Goal: Information Seeking & Learning: Learn about a topic

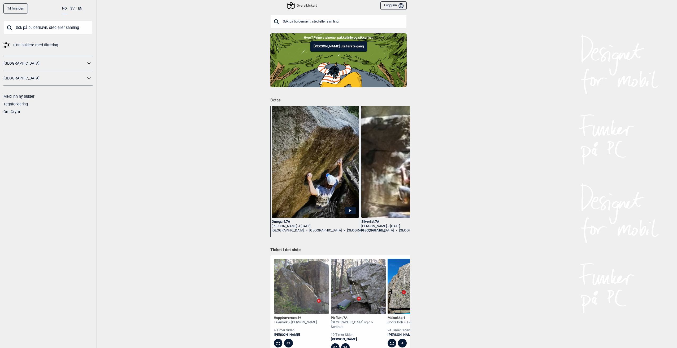
click at [301, 23] on input "text" at bounding box center [338, 22] width 136 height 14
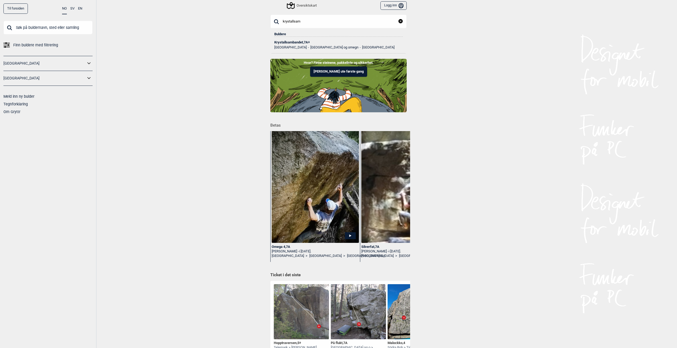
type input "krystallsam"
click at [326, 43] on div "Krystallsambandet , 7A+" at bounding box center [338, 43] width 128 height 4
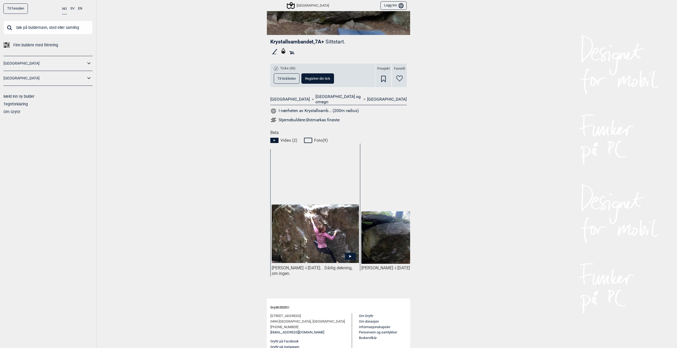
scroll to position [134, 0]
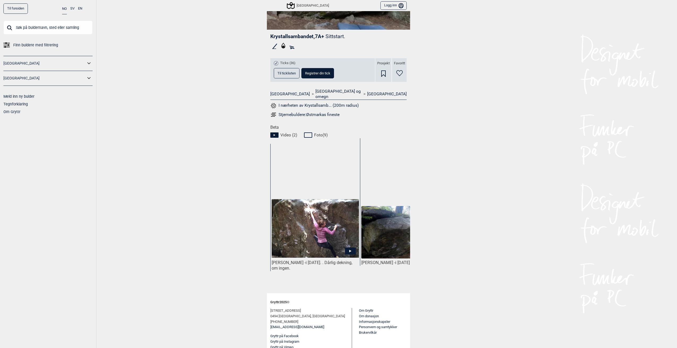
click at [402, 201] on div "Magnus Hveding - i mai 2020." at bounding box center [405, 202] width 90 height 128
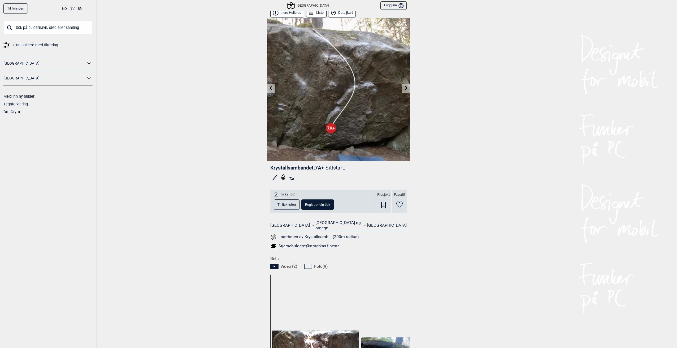
scroll to position [0, 0]
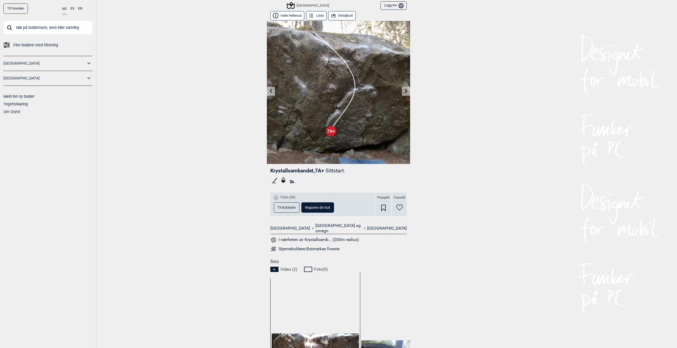
click at [339, 15] on button "Detaljkart" at bounding box center [342, 15] width 28 height 9
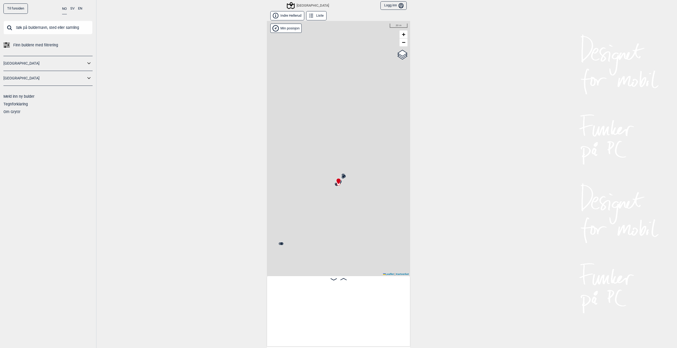
scroll to position [0, 10262]
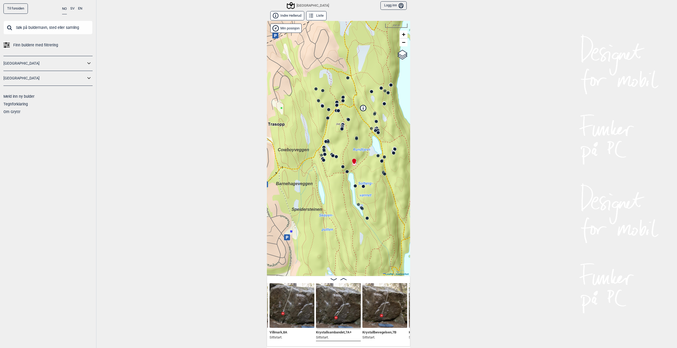
drag, startPoint x: 352, startPoint y: 125, endPoint x: 342, endPoint y: 147, distance: 24.6
click at [342, 147] on div "Speidersteinen Barnehageveggen Cowboyveggen Bølerveggen [GEOGRAPHIC_DATA]" at bounding box center [338, 148] width 143 height 255
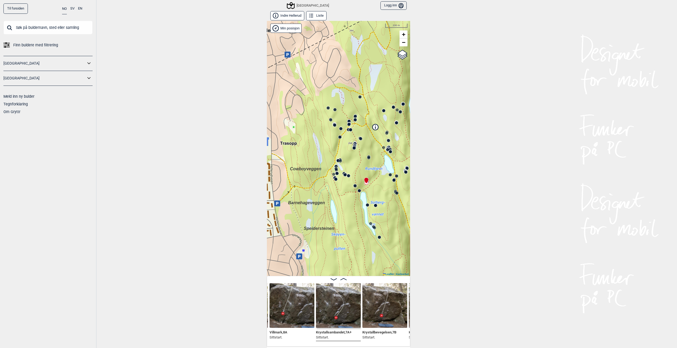
drag, startPoint x: 297, startPoint y: 116, endPoint x: 318, endPoint y: 140, distance: 31.4
click at [318, 140] on div "Speidersteinen Barnehageveggen Cowboyveggen Bølerveggen [GEOGRAPHIC_DATA]" at bounding box center [338, 148] width 143 height 255
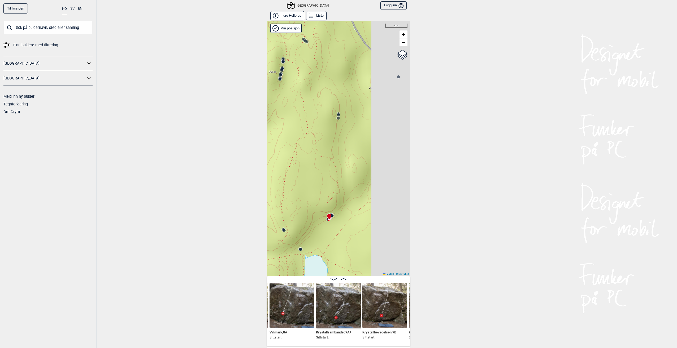
drag, startPoint x: 385, startPoint y: 172, endPoint x: 304, endPoint y: 110, distance: 102.3
click at [304, 110] on div "Speidersteinen Barnehageveggen Cowboyveggen Bølerveggen [GEOGRAPHIC_DATA]" at bounding box center [338, 148] width 143 height 255
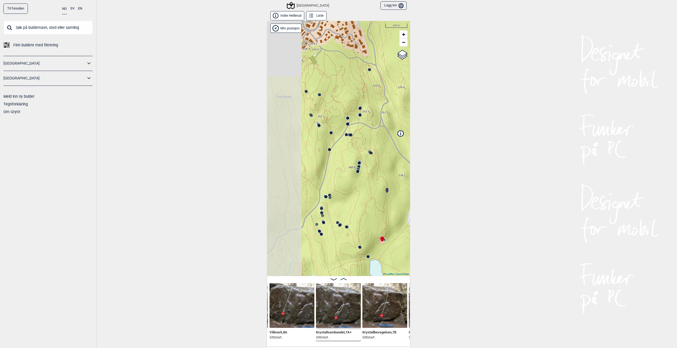
drag, startPoint x: 293, startPoint y: 119, endPoint x: 358, endPoint y: 196, distance: 101.3
click at [358, 196] on div "Speidersteinen Barnehageveggen Cowboyveggen Bølerveggen [GEOGRAPHIC_DATA]" at bounding box center [338, 148] width 143 height 255
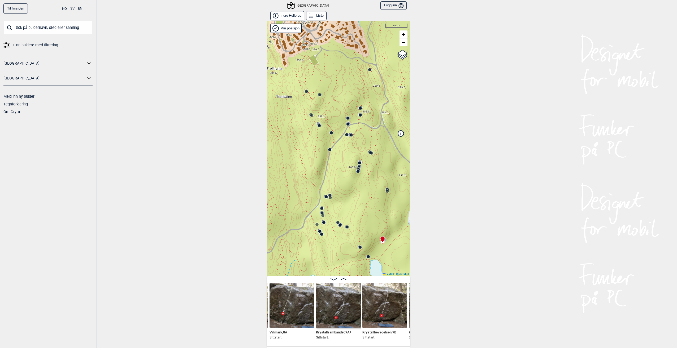
click at [317, 124] on icon at bounding box center [319, 126] width 4 height 4
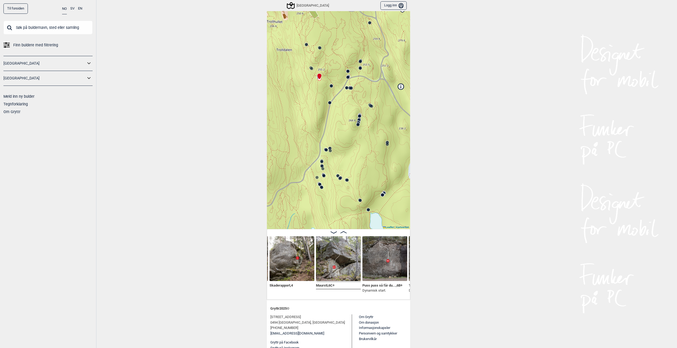
scroll to position [59, 0]
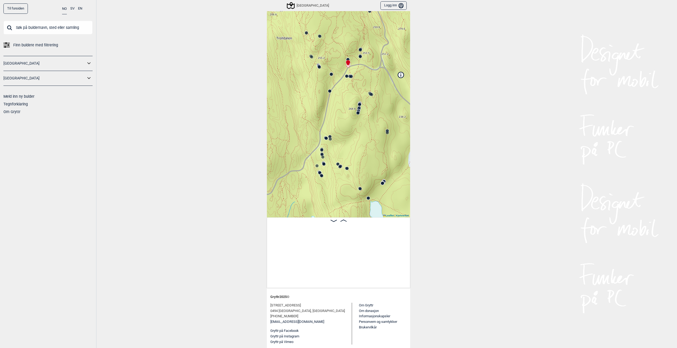
scroll to position [0, 1541]
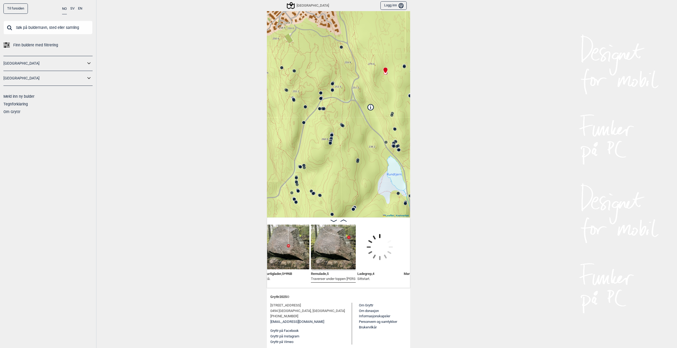
scroll to position [0, 2738]
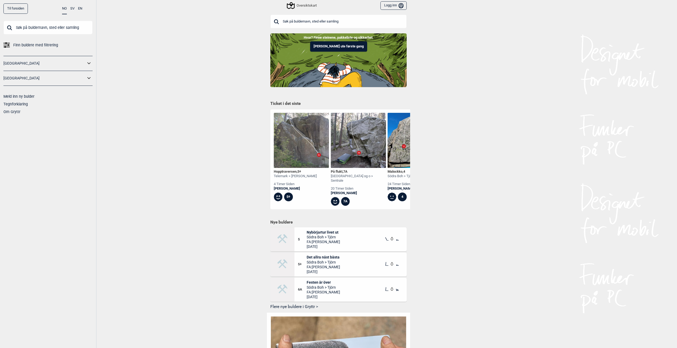
click at [297, 18] on input "text" at bounding box center [338, 22] width 136 height 14
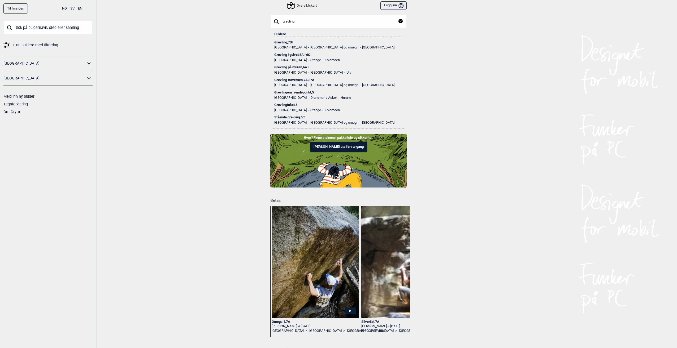
type input "grevling"
click at [326, 81] on div "Grevling traversen , 7A Ψ 7A" at bounding box center [338, 80] width 128 height 4
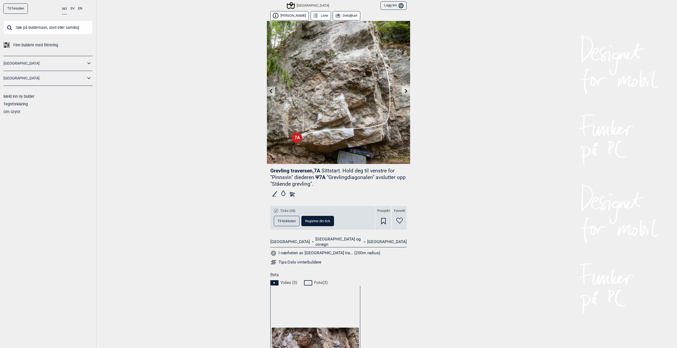
click at [282, 195] on icon at bounding box center [283, 193] width 9 height 9
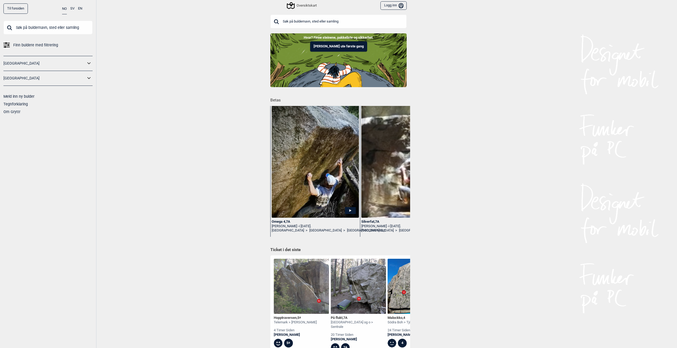
click at [336, 23] on input "text" at bounding box center [338, 22] width 136 height 14
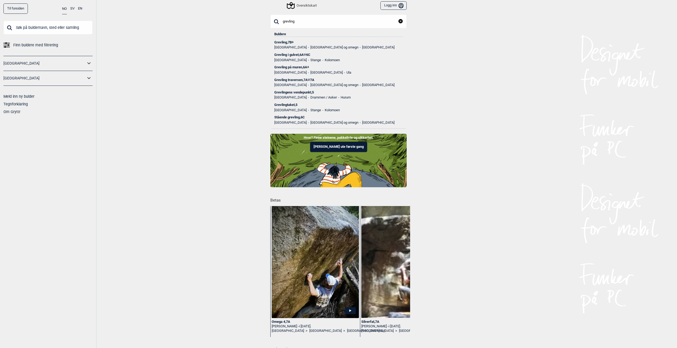
type input "grevling"
click at [306, 80] on div "Grevling traversen , 7A Ψ 7A" at bounding box center [338, 80] width 128 height 4
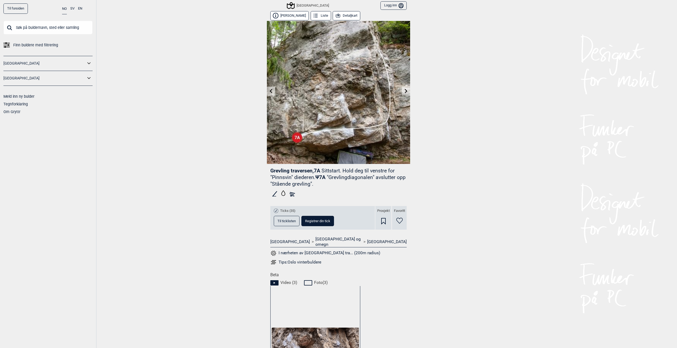
click at [346, 16] on button "Detaljkart" at bounding box center [347, 15] width 28 height 9
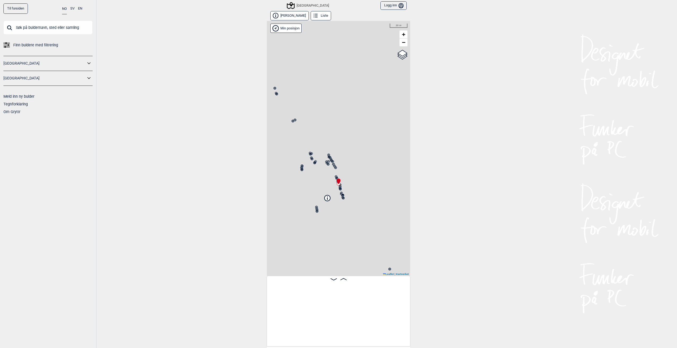
scroll to position [0, 2420]
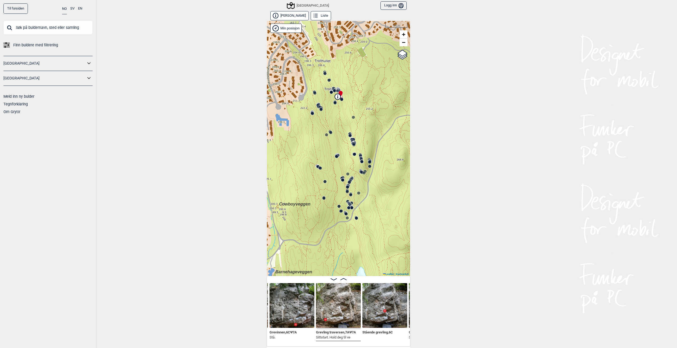
drag, startPoint x: 375, startPoint y: 220, endPoint x: 361, endPoint y: 108, distance: 113.0
click at [361, 108] on div "Speidersteinen Barnehageveggen Cowboyveggen Bølerveggen [GEOGRAPHIC_DATA]" at bounding box center [338, 148] width 143 height 255
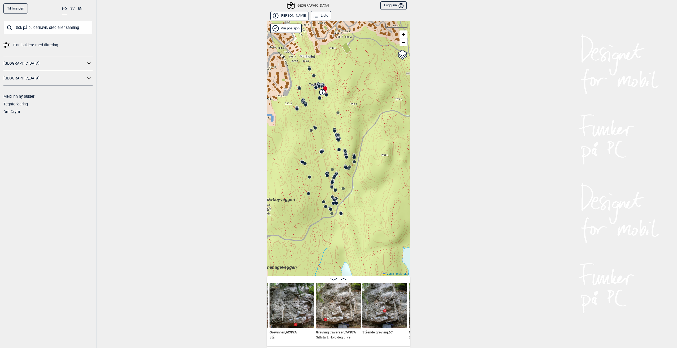
drag, startPoint x: 368, startPoint y: 216, endPoint x: 367, endPoint y: 243, distance: 27.1
click at [367, 243] on div "Speidersteinen Barnehageveggen Cowboyveggen Bølerveggen [GEOGRAPHIC_DATA]" at bounding box center [338, 148] width 143 height 255
click at [16, 27] on input "text" at bounding box center [47, 28] width 89 height 14
click at [49, 26] on input "text" at bounding box center [47, 28] width 89 height 14
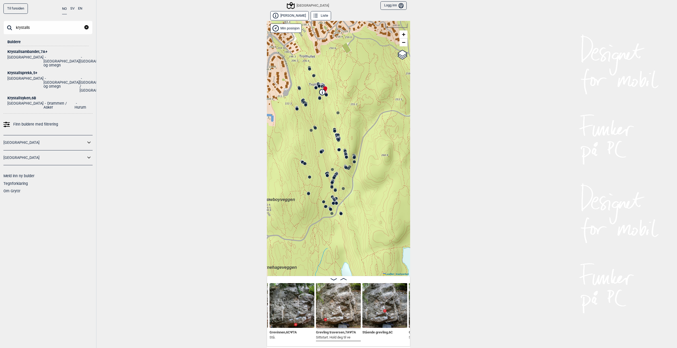
type input "krystalls"
click at [80, 56] on li "[GEOGRAPHIC_DATA]" at bounding box center [98, 61] width 36 height 12
click at [31, 52] on div "Krystallsambandet , 7A+" at bounding box center [47, 52] width 81 height 4
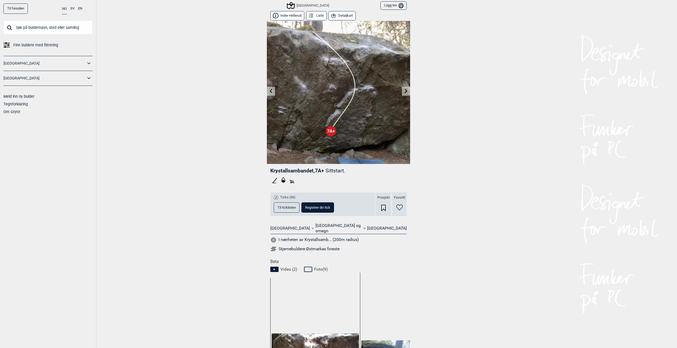
click at [334, 14] on icon at bounding box center [333, 16] width 6 height 6
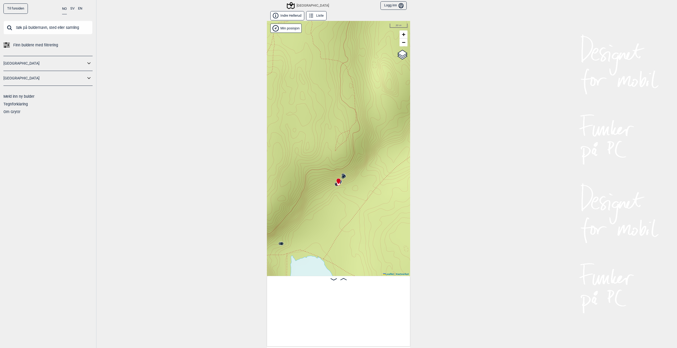
scroll to position [0, 10262]
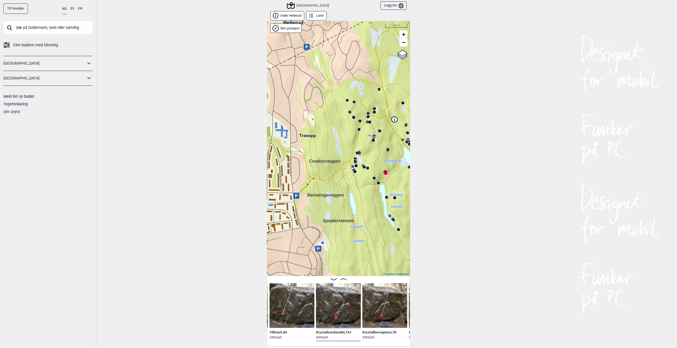
drag, startPoint x: 307, startPoint y: 191, endPoint x: 368, endPoint y: 160, distance: 67.8
click at [368, 160] on div "Speidersteinen Barnehageveggen Cowboyveggen Bølerveggen [GEOGRAPHIC_DATA]" at bounding box center [338, 148] width 143 height 255
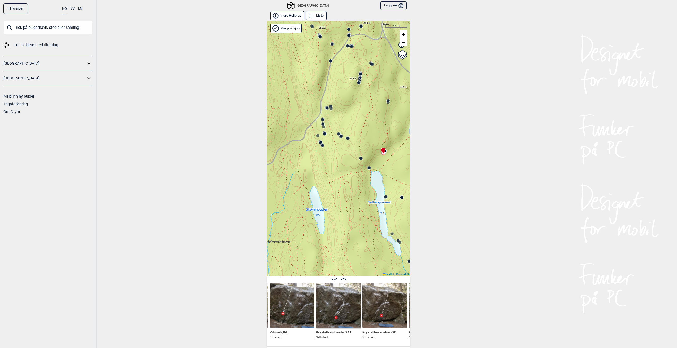
scroll to position [27, 0]
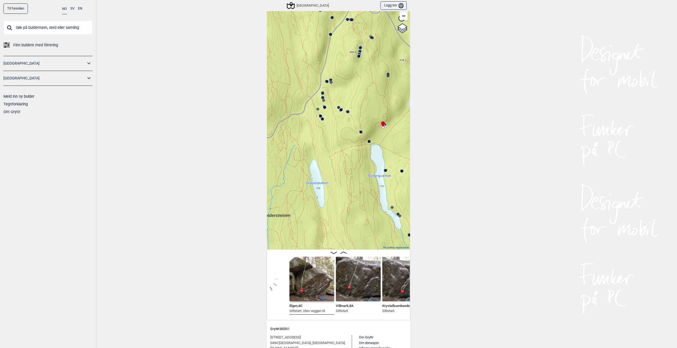
scroll to position [0, 10173]
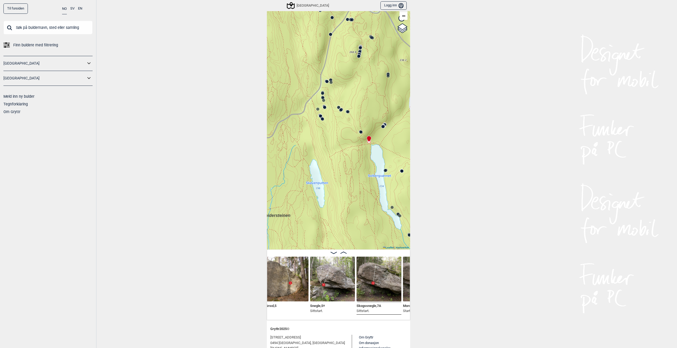
scroll to position [0, 9994]
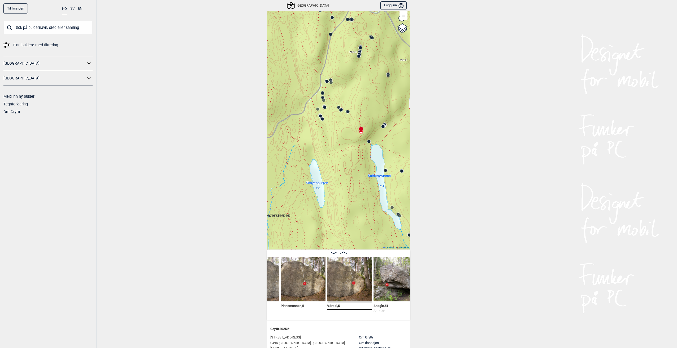
scroll to position [0, 9934]
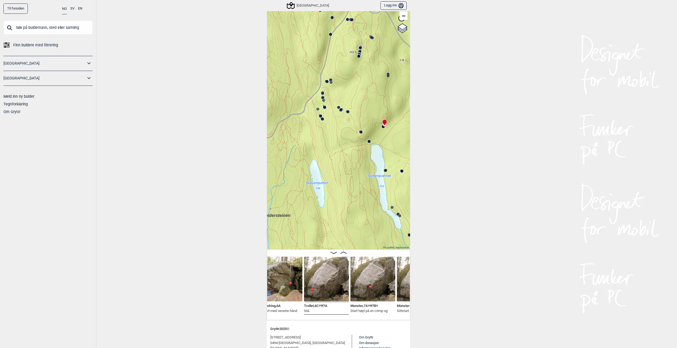
scroll to position [21, 0]
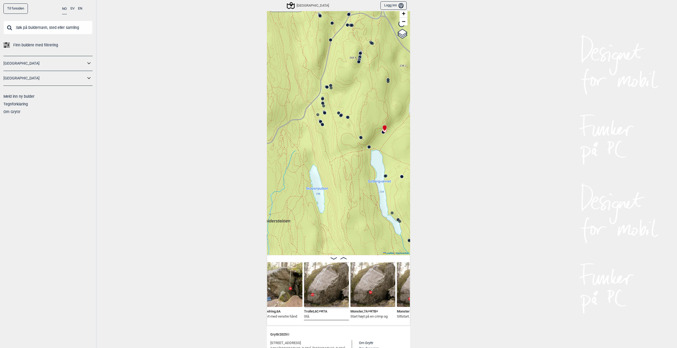
click at [320, 92] on div "Speidersteinen Barnehageveggen Cowboyveggen Bølerveggen [GEOGRAPHIC_DATA]" at bounding box center [338, 127] width 143 height 255
click at [322, 99] on circle at bounding box center [322, 99] width 3 height 3
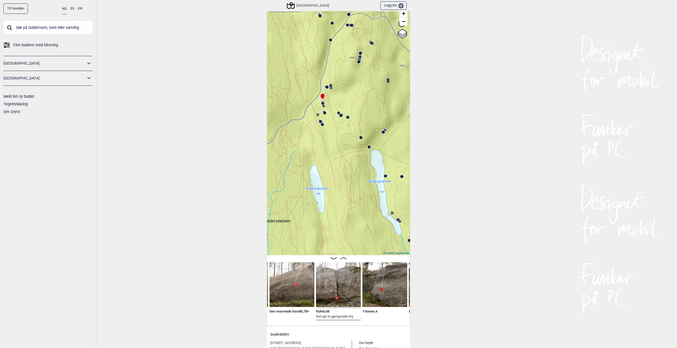
scroll to position [47, 0]
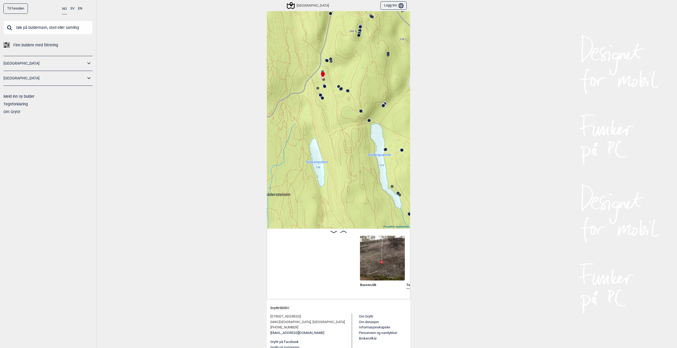
scroll to position [0, 8624]
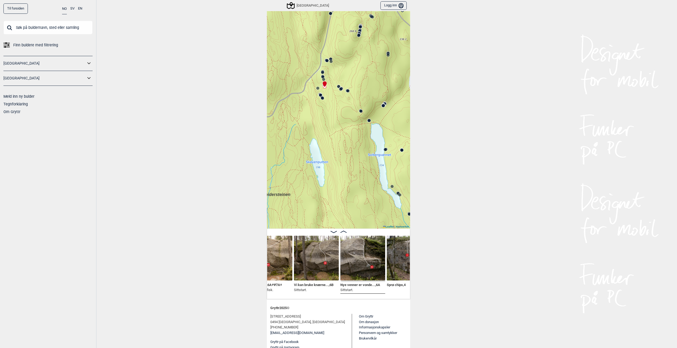
scroll to position [0, 8844]
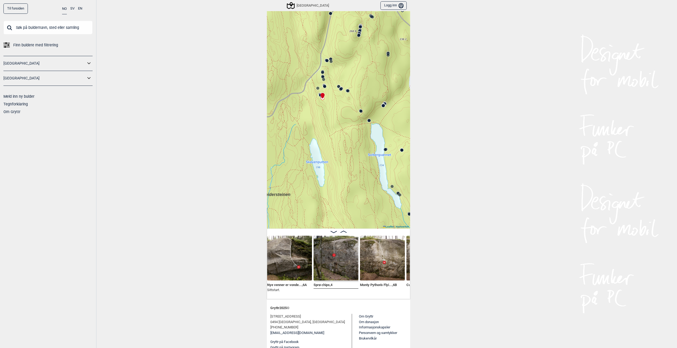
scroll to position [0, 9015]
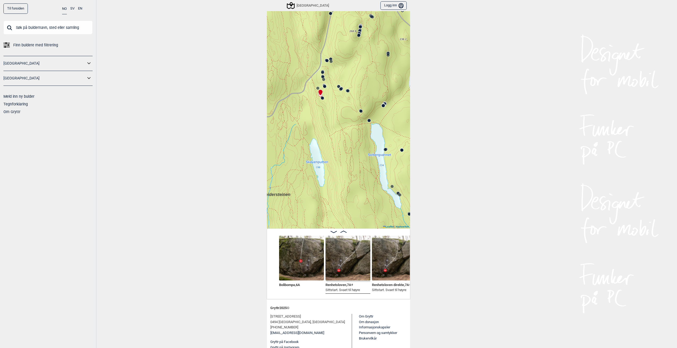
scroll to position [0, 9137]
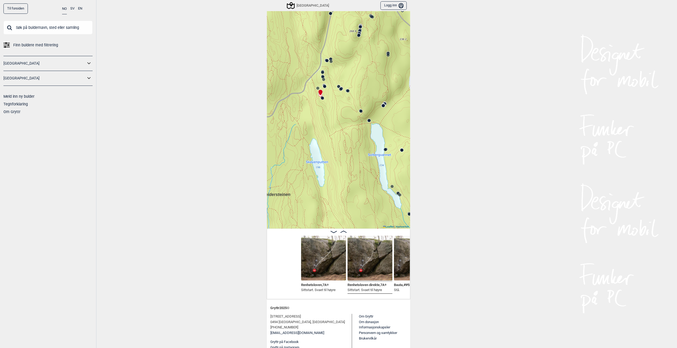
scroll to position [0, 9235]
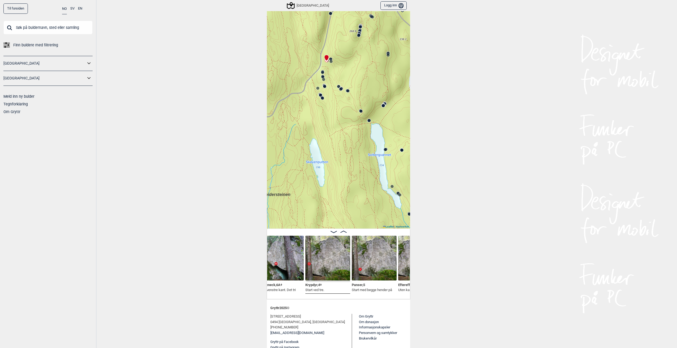
scroll to position [21, 0]
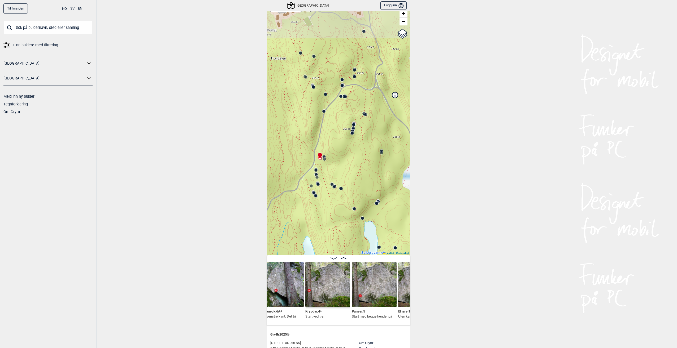
drag, startPoint x: 349, startPoint y: 124, endPoint x: 343, endPoint y: 225, distance: 100.7
click at [343, 225] on div "Speidersteinen Barnehageveggen Cowboyveggen Bølerveggen [GEOGRAPHIC_DATA]" at bounding box center [338, 127] width 143 height 255
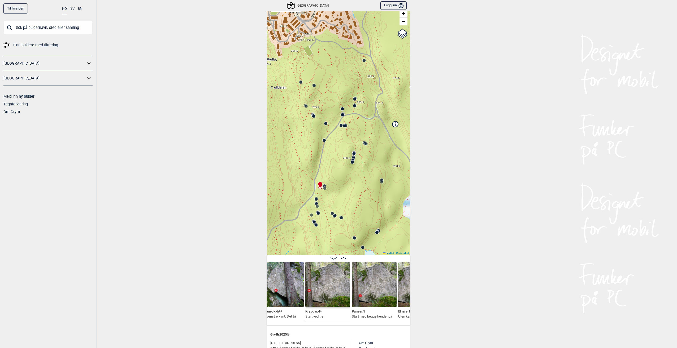
click at [312, 115] on icon at bounding box center [314, 117] width 4 height 4
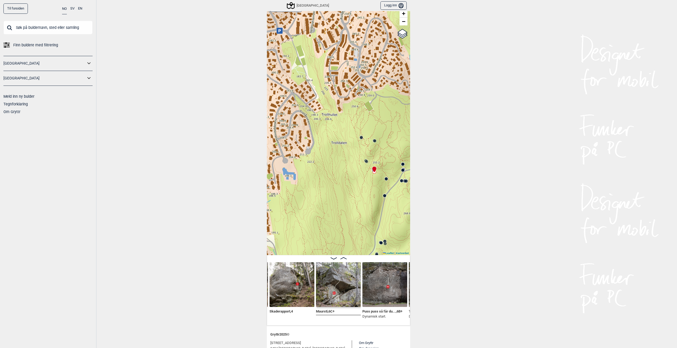
drag, startPoint x: 292, startPoint y: 127, endPoint x: 340, endPoint y: 183, distance: 73.9
click at [341, 185] on div "Speidersteinen Barnehageveggen Cowboyveggen Bølerveggen [GEOGRAPHIC_DATA]" at bounding box center [338, 127] width 143 height 255
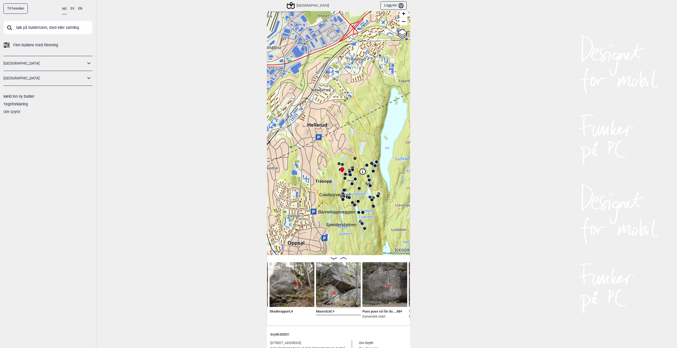
drag, startPoint x: 338, startPoint y: 195, endPoint x: 322, endPoint y: 189, distance: 17.2
click at [322, 189] on div "Speidersteinen Barnehageveggen Cowboyveggen Bølerveggen [GEOGRAPHIC_DATA]" at bounding box center [338, 127] width 143 height 255
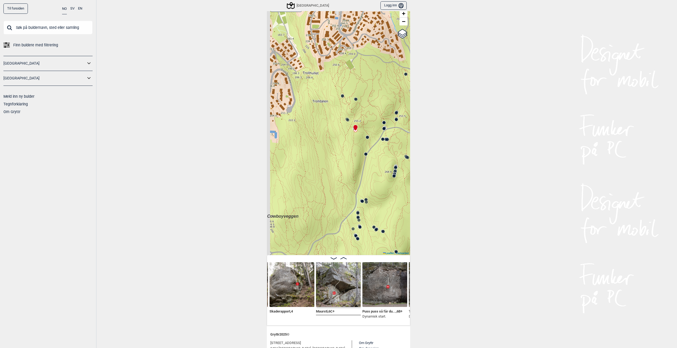
drag, startPoint x: 287, startPoint y: 168, endPoint x: 352, endPoint y: 138, distance: 71.2
click at [352, 138] on div "Speidersteinen Barnehageveggen Cowboyveggen Bølerveggen [GEOGRAPHIC_DATA]" at bounding box center [338, 127] width 143 height 255
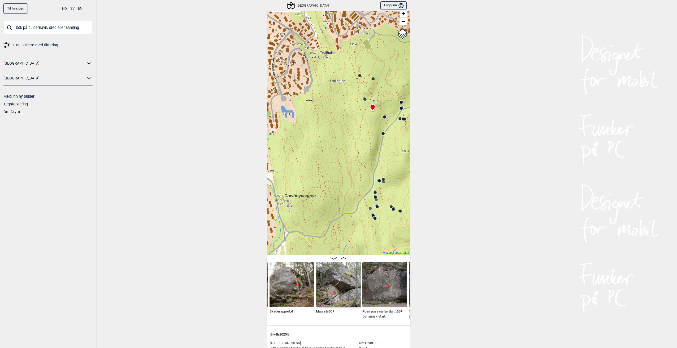
click at [303, 6] on div "[GEOGRAPHIC_DATA]" at bounding box center [307, 5] width 41 height 6
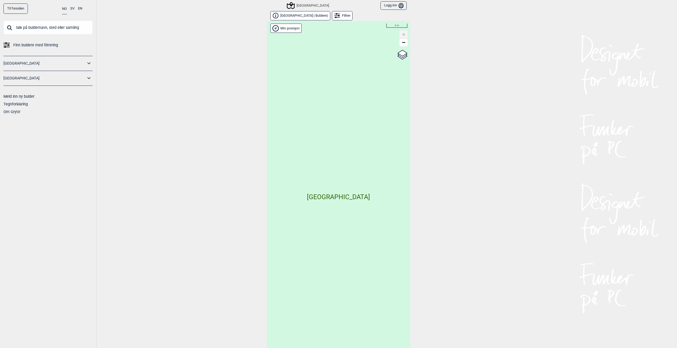
scroll to position [8, 0]
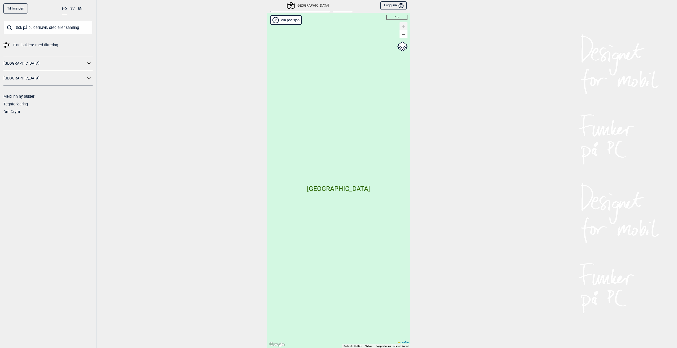
click at [342, 200] on div "Hallingdal Gol Ål Stange Kolomoen [GEOGRAPHIC_DATA] [GEOGRAPHIC_DATA][PERSON_NA…" at bounding box center [338, 181] width 143 height 336
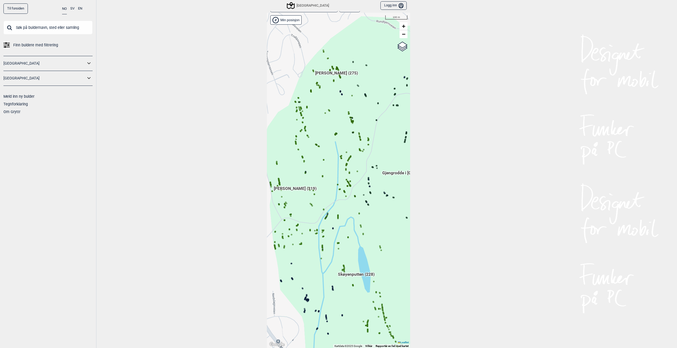
click at [333, 72] on span "[PERSON_NAME] (275)" at bounding box center [336, 75] width 43 height 10
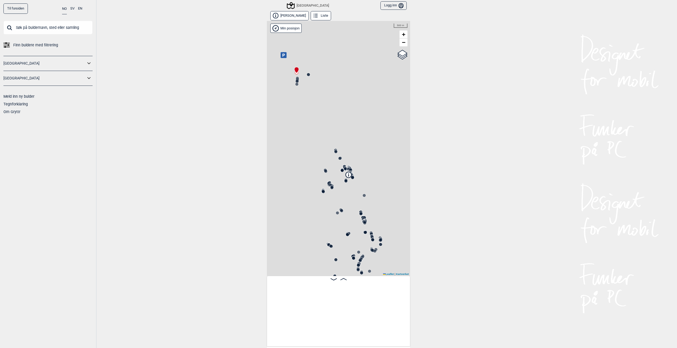
scroll to position [0, 42]
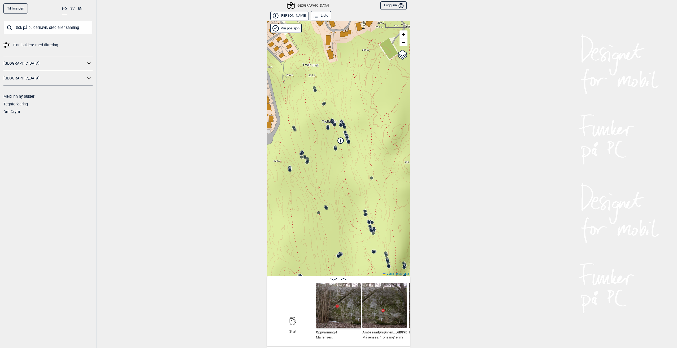
drag, startPoint x: 375, startPoint y: 183, endPoint x: 370, endPoint y: 147, distance: 36.9
click at [371, 147] on div "Speidersteinen Barnehageveggen Cowboyveggen Bølerveggen [GEOGRAPHIC_DATA]" at bounding box center [338, 148] width 143 height 255
click at [340, 124] on icon at bounding box center [342, 126] width 4 height 4
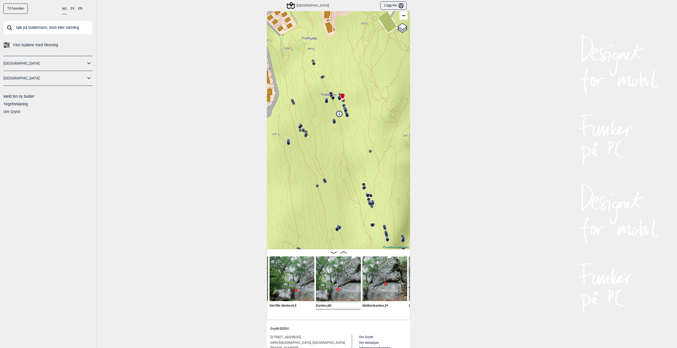
scroll to position [27, 0]
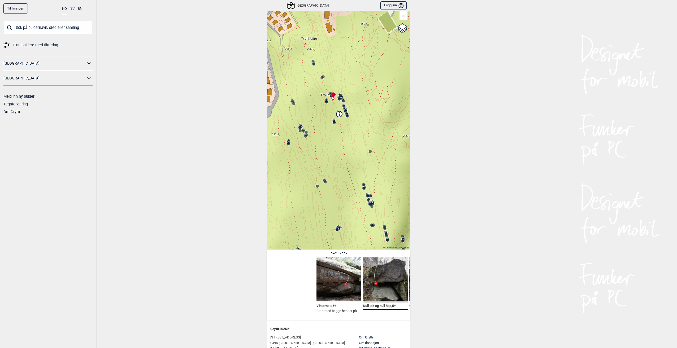
scroll to position [0, 1319]
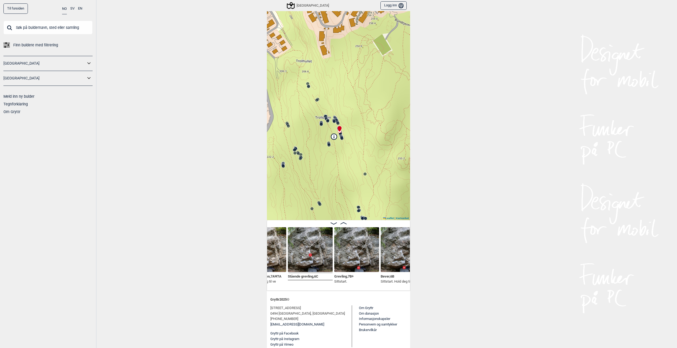
scroll to position [59, 0]
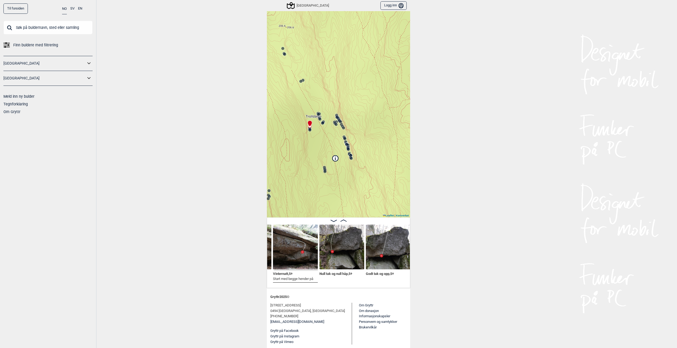
scroll to position [0, 1260]
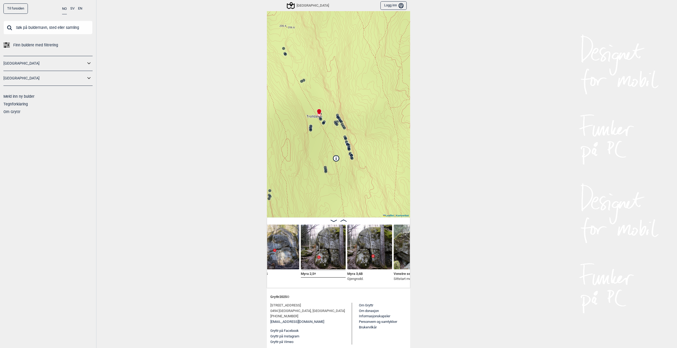
scroll to position [0, 867]
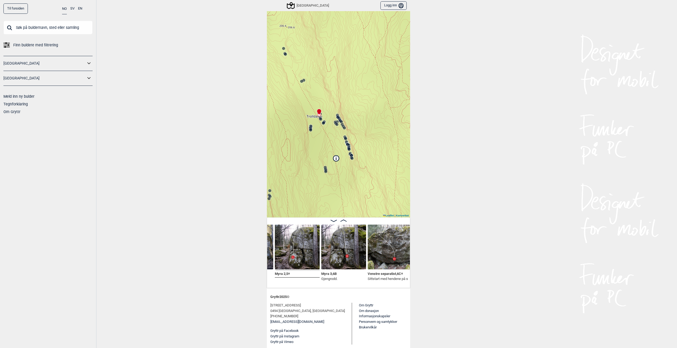
scroll to position [0, 919]
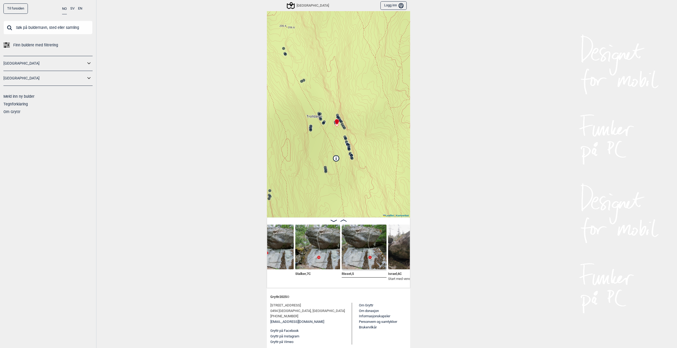
scroll to position [0, 1549]
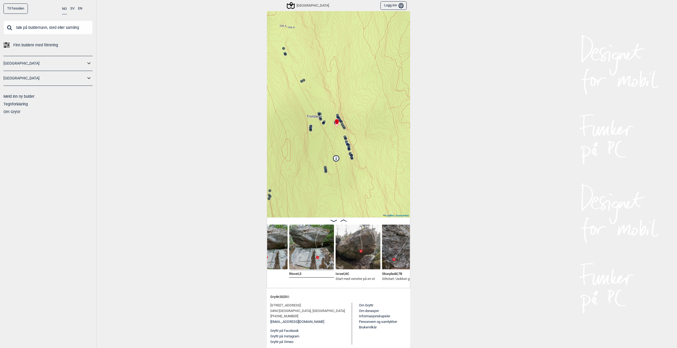
scroll to position [0, 1575]
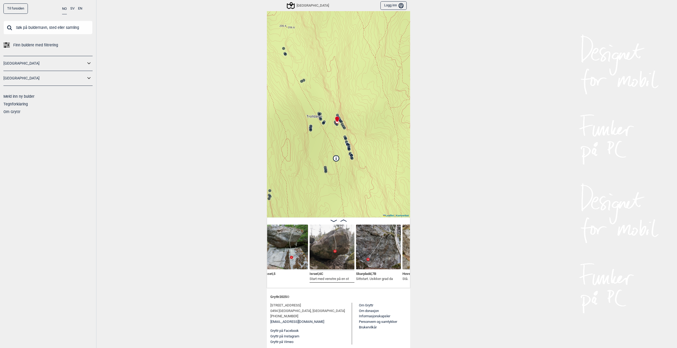
scroll to position [0, 1653]
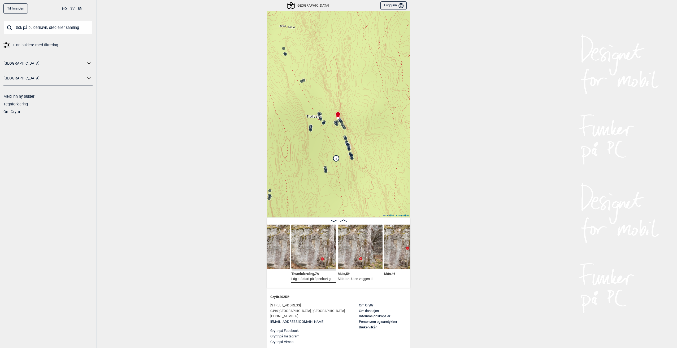
scroll to position [0, 1837]
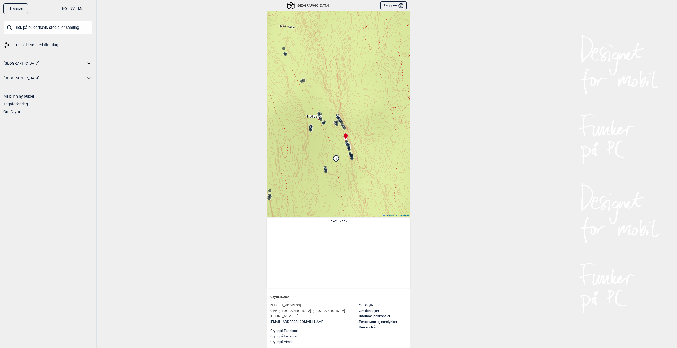
scroll to position [0, 2361]
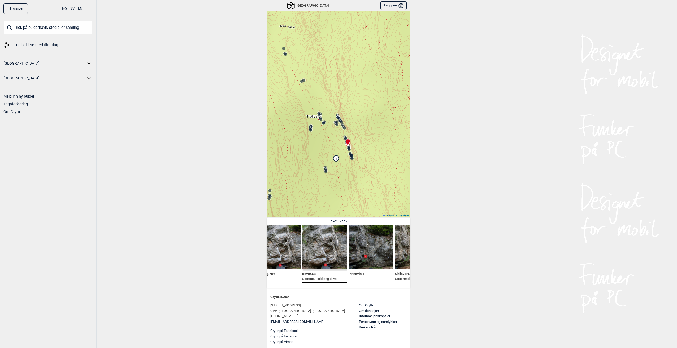
scroll to position [0, 2676]
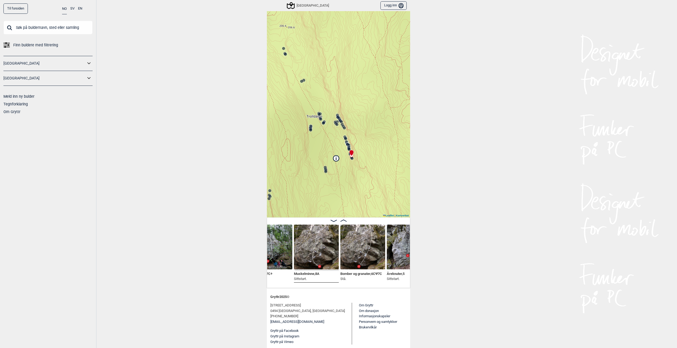
scroll to position [0, 3148]
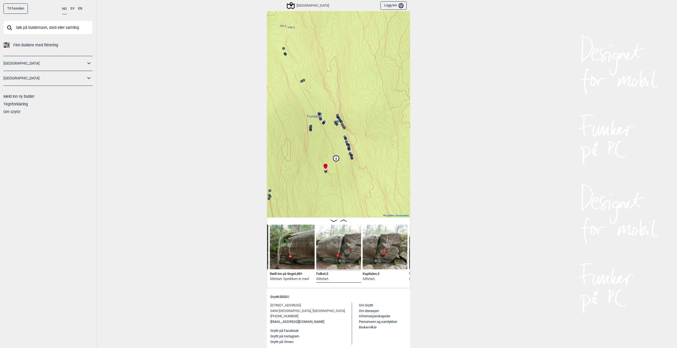
scroll to position [0, 3384]
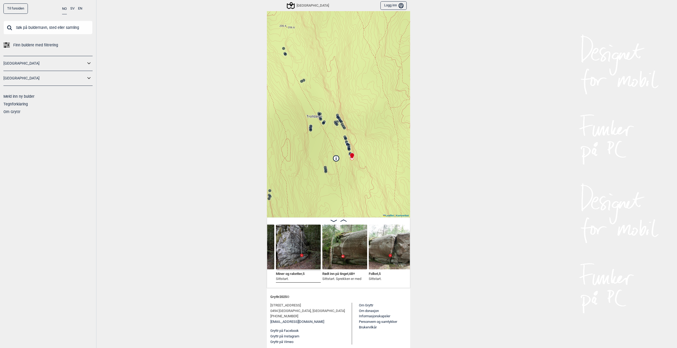
scroll to position [0, 3253]
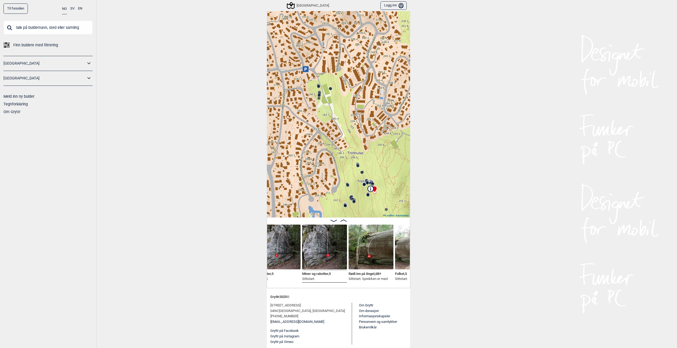
scroll to position [21, 0]
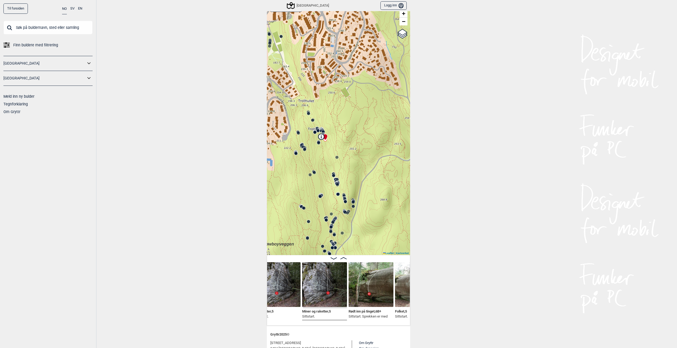
drag, startPoint x: 385, startPoint y: 199, endPoint x: 342, endPoint y: 100, distance: 107.5
click at [342, 100] on div "Speidersteinen Barnehageveggen Cowboyveggen Bølerveggen [GEOGRAPHIC_DATA]" at bounding box center [338, 127] width 143 height 255
